Goal: Information Seeking & Learning: Learn about a topic

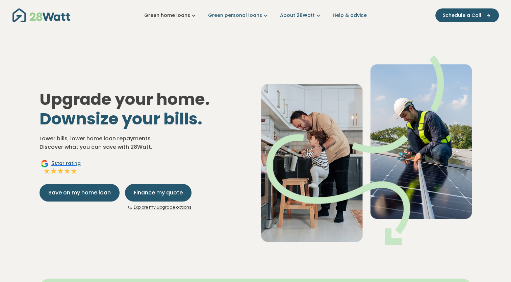
click at [190, 14] on link "Green home loans" at bounding box center [170, 15] width 53 height 7
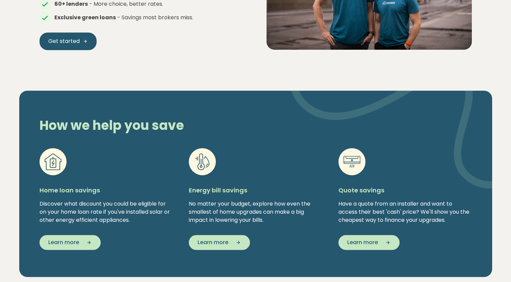
scroll to position [473, 0]
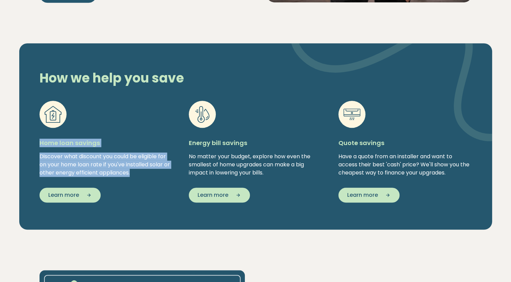
drag, startPoint x: 136, startPoint y: 175, endPoint x: 40, endPoint y: 143, distance: 101.5
click at [40, 143] on div "Home loan savings Discover what discount you could be eligible for on your home…" at bounding box center [105, 161] width 133 height 46
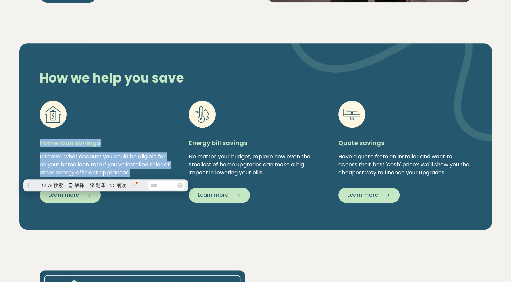
scroll to position [0, 0]
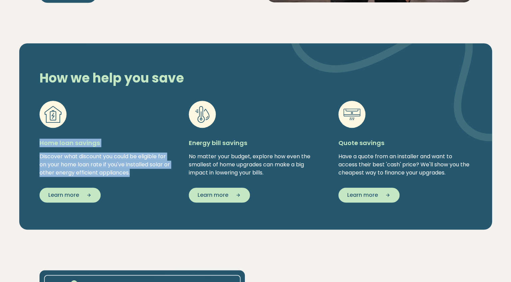
copy div "Home loan savings Discover what discount you could be eligible for on your home…"
click at [83, 195] on icon "button" at bounding box center [87, 195] width 10 height 6
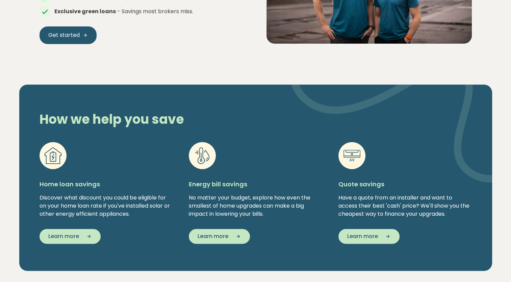
scroll to position [506, 0]
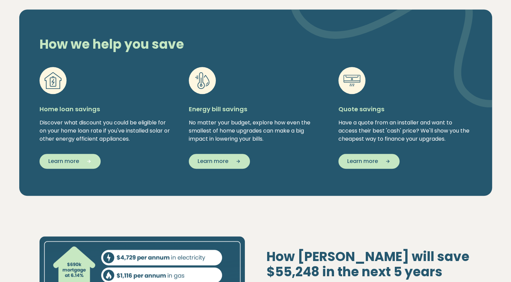
drag, startPoint x: 79, startPoint y: 159, endPoint x: 64, endPoint y: 164, distance: 16.0
click at [64, 164] on span "Learn more" at bounding box center [63, 161] width 31 height 8
